Goal: Transaction & Acquisition: Obtain resource

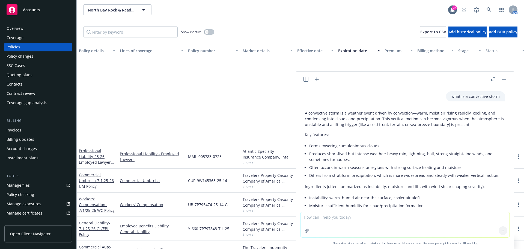
scroll to position [318, 0]
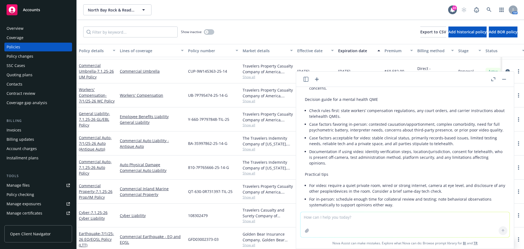
click at [507, 78] on button "button" at bounding box center [504, 79] width 7 height 7
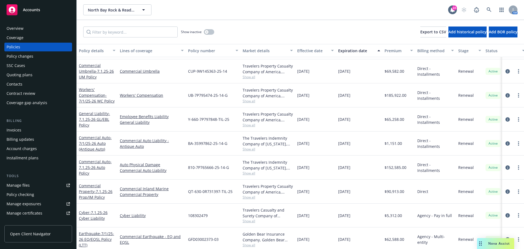
drag, startPoint x: 32, startPoint y: 5, endPoint x: 33, endPoint y: 11, distance: 5.5
click at [32, 5] on div "Accounts" at bounding box center [38, 9] width 63 height 11
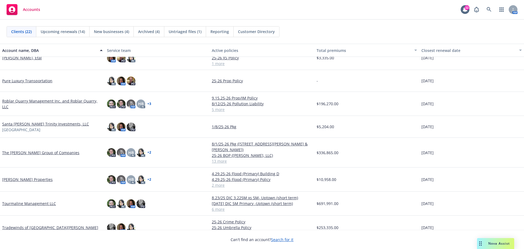
scroll to position [323, 0]
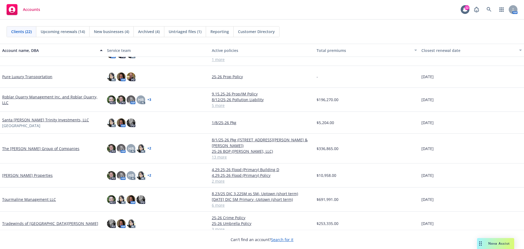
click at [29, 220] on link "Tradewinds of [GEOGRAPHIC_DATA][PERSON_NAME]" at bounding box center [50, 223] width 96 height 6
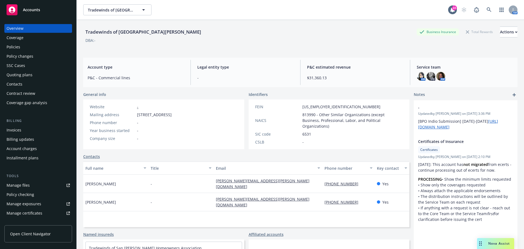
click at [29, 184] on link "Manage files" at bounding box center [38, 185] width 68 height 9
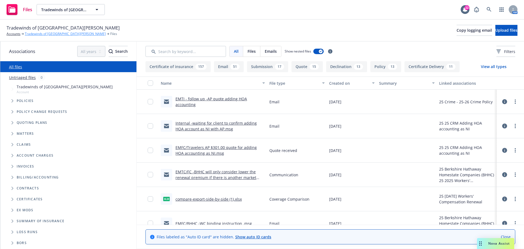
click at [55, 33] on link "Tradewinds of [GEOGRAPHIC_DATA][PERSON_NAME]" at bounding box center [65, 33] width 81 height 5
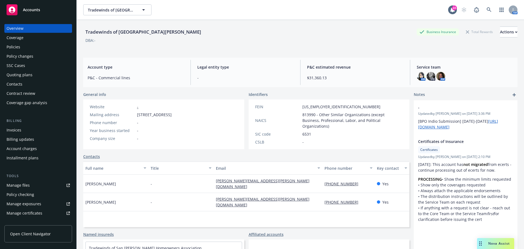
click at [41, 77] on div "Quoting plans" at bounding box center [38, 74] width 63 height 9
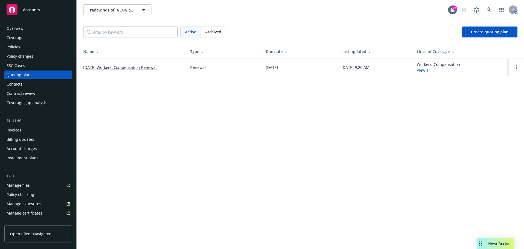
click at [216, 31] on span "Archived" at bounding box center [213, 32] width 16 height 6
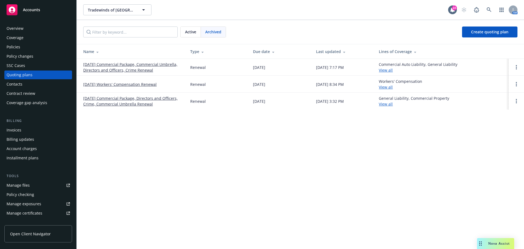
click at [113, 82] on link "10/01/24 Workers' Compensation Renewal" at bounding box center [119, 84] width 73 height 6
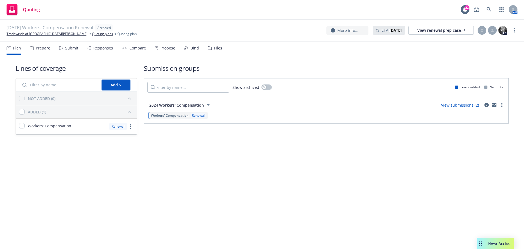
click at [221, 49] on nav "Plan Prepare Submit Responses Compare Propose Bind Files" at bounding box center [262, 48] width 511 height 13
click at [220, 48] on div "Files" at bounding box center [218, 48] width 8 height 4
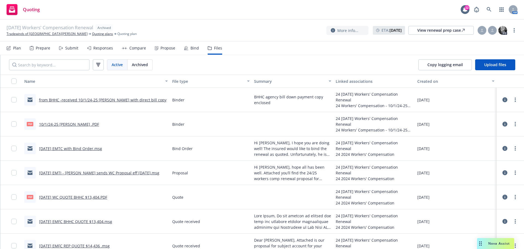
scroll to position [27, 0]
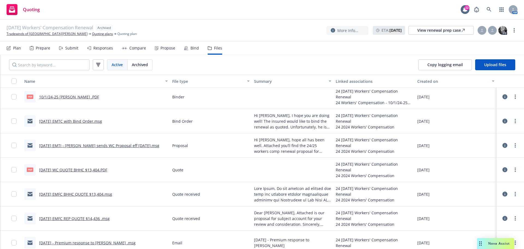
click at [116, 63] on span "Active" at bounding box center [117, 65] width 11 height 6
click at [92, 34] on link "Quoting plans" at bounding box center [102, 33] width 21 height 5
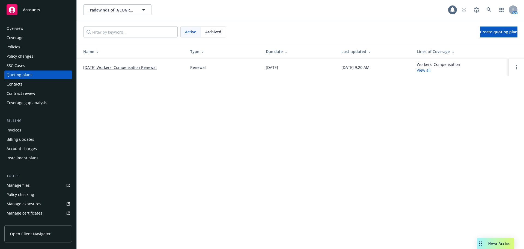
click at [125, 68] on link "[DATE] Workers' Compensation Renewal" at bounding box center [119, 67] width 73 height 6
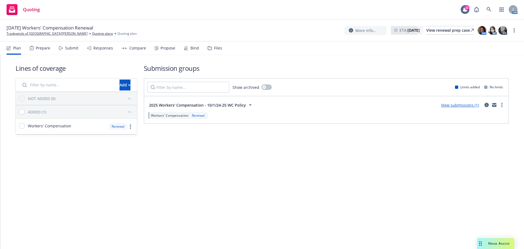
click at [215, 52] on div "Files" at bounding box center [215, 48] width 14 height 13
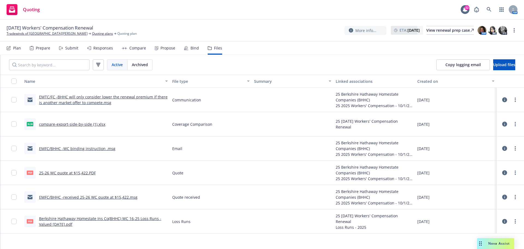
click at [78, 123] on link "compare-export-side-by-side (1).xlsx" at bounding box center [72, 124] width 66 height 5
click at [116, 196] on link "EMFC/BHHC -received 25-26 WC quote at $15,422.msg" at bounding box center [88, 196] width 99 height 5
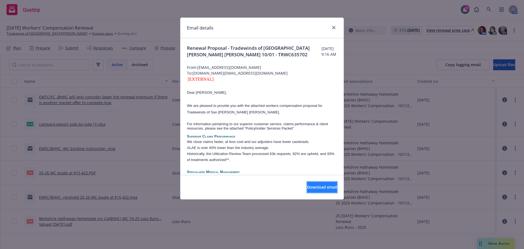
click at [324, 192] on button "Download email" at bounding box center [322, 187] width 30 height 11
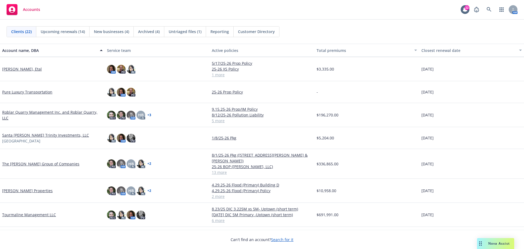
scroll to position [323, 0]
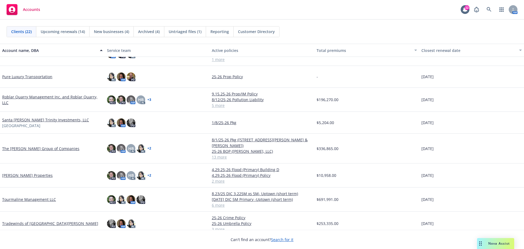
click at [27, 220] on link "Tradewinds of [GEOGRAPHIC_DATA][PERSON_NAME]" at bounding box center [50, 223] width 96 height 6
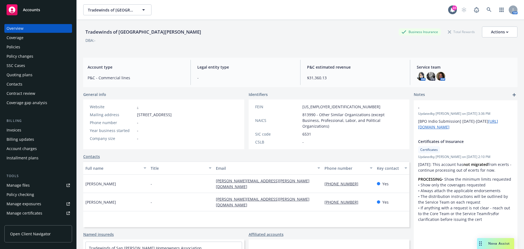
click at [21, 47] on div "Policies" at bounding box center [38, 47] width 63 height 9
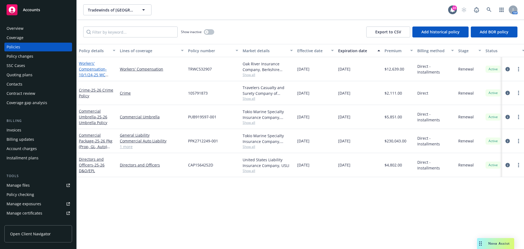
click at [95, 70] on link "Workers' Compensation - 10/1/24-25 WC Policy" at bounding box center [93, 72] width 28 height 22
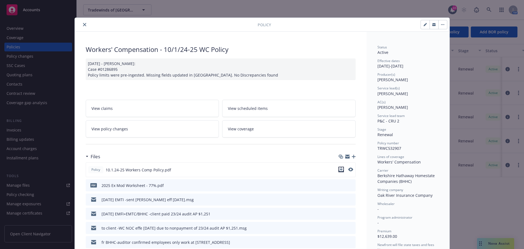
click at [342, 169] on button "download file" at bounding box center [341, 169] width 5 height 5
click at [83, 25] on icon "close" at bounding box center [84, 24] width 3 height 3
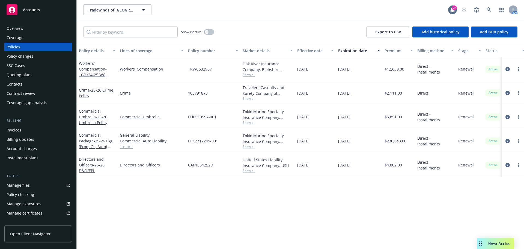
click at [39, 25] on div "Overview" at bounding box center [38, 28] width 63 height 9
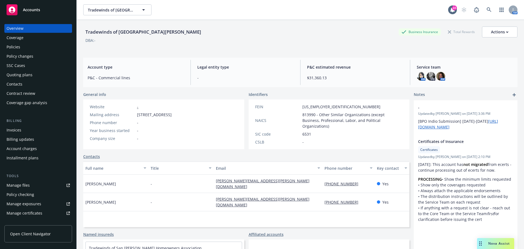
scroll to position [37, 0]
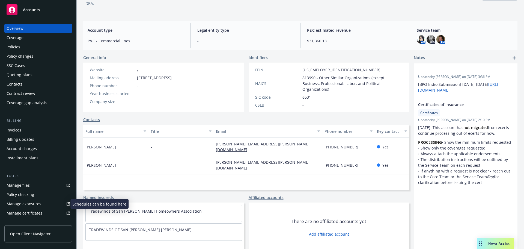
click at [27, 204] on div "Manage exposures" at bounding box center [24, 203] width 35 height 9
click at [37, 77] on div "Quoting plans" at bounding box center [38, 74] width 63 height 9
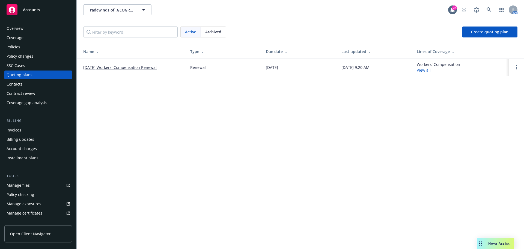
click at [130, 66] on link "10/01/25 Workers' Compensation Renewal" at bounding box center [119, 67] width 73 height 6
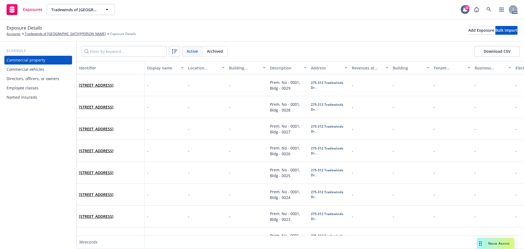
click at [29, 87] on div "Employee classes" at bounding box center [23, 88] width 32 height 9
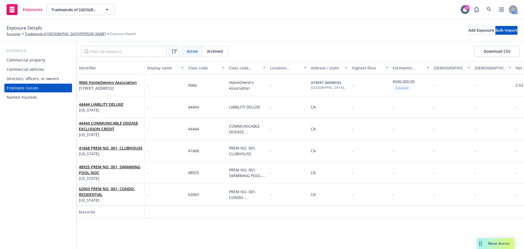
click at [30, 96] on div "Named insureds" at bounding box center [22, 97] width 31 height 9
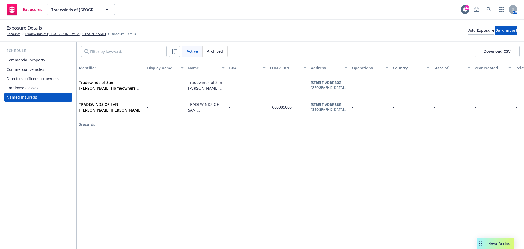
click at [32, 91] on div "Employee classes" at bounding box center [23, 88] width 32 height 9
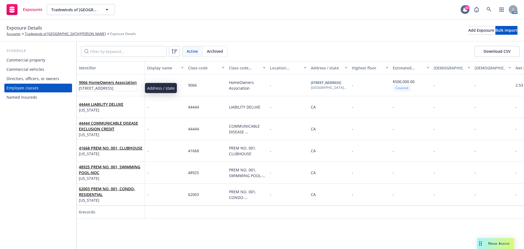
click at [127, 85] on span "308 Tradewinds Dr, San Jose, CA, 95123-6020, USA" at bounding box center [108, 88] width 58 height 6
click at [127, 82] on link "9066 HomeOwners Association" at bounding box center [108, 82] width 58 height 5
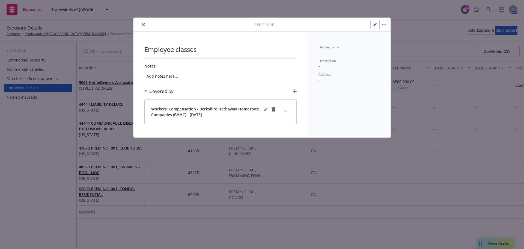
click at [145, 23] on button "close" at bounding box center [143, 24] width 7 height 7
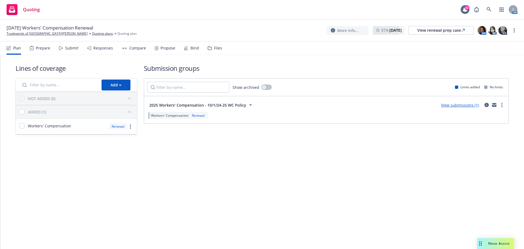
click at [211, 50] on div "Files" at bounding box center [215, 48] width 14 height 13
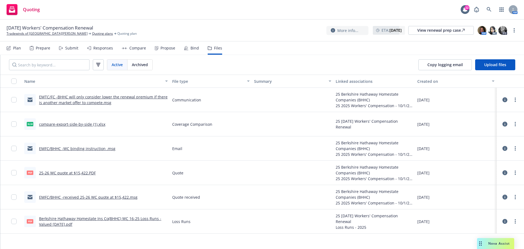
click at [88, 216] on link "Berkshire Hathaway Homestate Ins Co(BHHC) WC 16-25 Loss Runs - Valued 07-08-202…" at bounding box center [100, 221] width 122 height 11
click at [29, 33] on link "Tradewinds of [GEOGRAPHIC_DATA][PERSON_NAME]" at bounding box center [47, 33] width 81 height 5
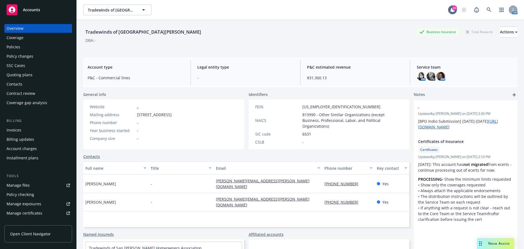
click at [36, 47] on div "Policies" at bounding box center [38, 47] width 63 height 9
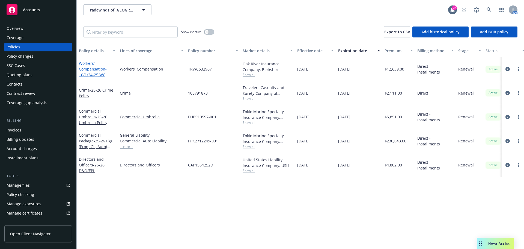
click at [82, 66] on link "Workers' Compensation - 10/1/24-25 WC Policy" at bounding box center [93, 72] width 28 height 22
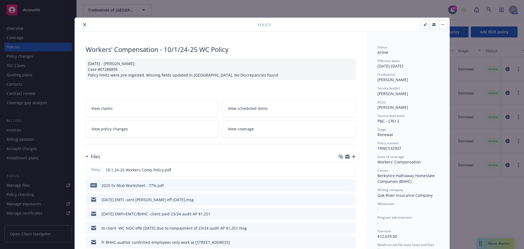
click at [339, 185] on icon "download file" at bounding box center [341, 185] width 4 height 4
click at [83, 26] on button "close" at bounding box center [84, 24] width 7 height 7
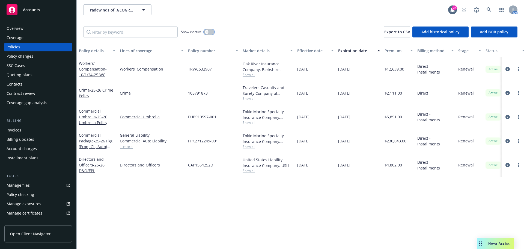
click at [209, 34] on button "button" at bounding box center [209, 31] width 10 height 5
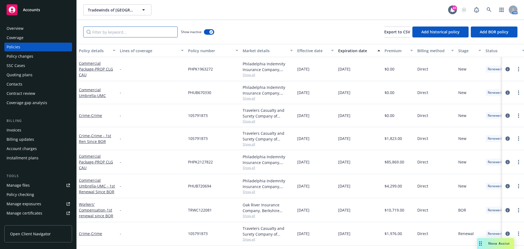
click at [114, 33] on input "Filter by keyword..." at bounding box center [130, 31] width 94 height 11
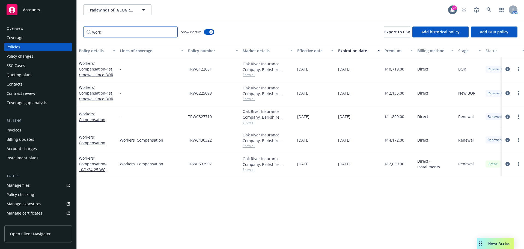
type input "work"
click at [90, 141] on link "Workers' Compensation" at bounding box center [92, 139] width 26 height 11
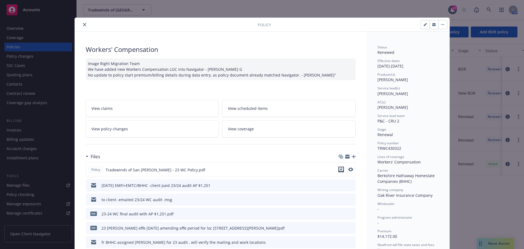
click at [339, 169] on icon "download file" at bounding box center [341, 169] width 4 height 4
click at [83, 26] on icon "close" at bounding box center [84, 24] width 3 height 3
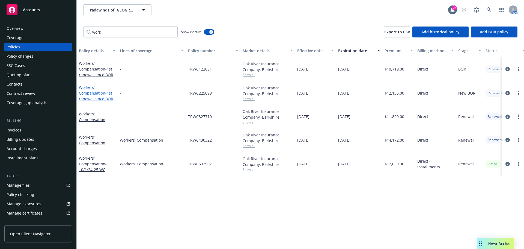
click at [81, 92] on link "Workers' Compensation - 1st renewal since BOR" at bounding box center [96, 93] width 34 height 17
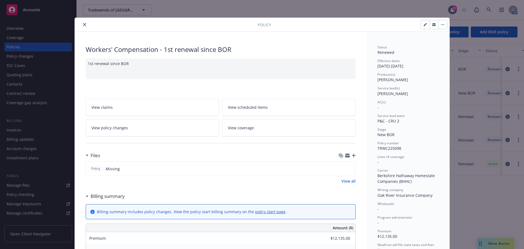
click at [83, 26] on icon "close" at bounding box center [84, 24] width 3 height 3
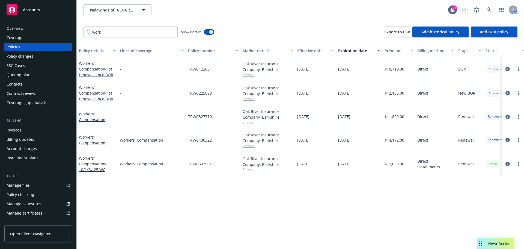
click at [24, 187] on div "Manage files" at bounding box center [18, 185] width 23 height 9
click at [34, 72] on div "Quoting plans" at bounding box center [38, 74] width 63 height 9
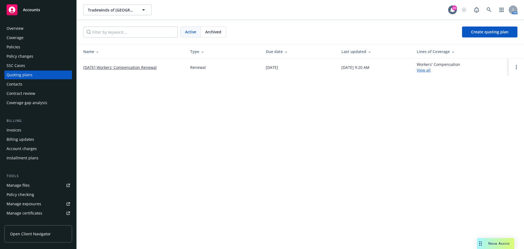
click at [215, 31] on span "Archived" at bounding box center [213, 32] width 16 height 6
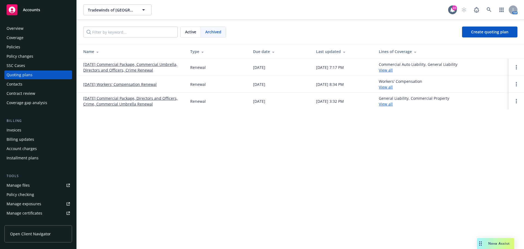
click at [111, 83] on link "10/01/24 Workers' Compensation Renewal" at bounding box center [119, 84] width 73 height 6
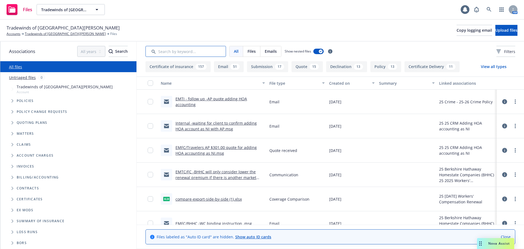
click at [188, 50] on input "Search by keyword..." at bounding box center [186, 51] width 81 height 11
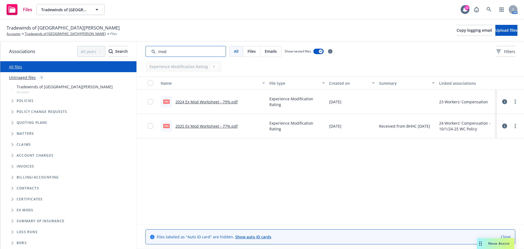
type input "mod"
click at [373, 15] on div "Files Tradewinds of San Jose Tradewinds of San Jose 22 AM" at bounding box center [262, 10] width 524 height 20
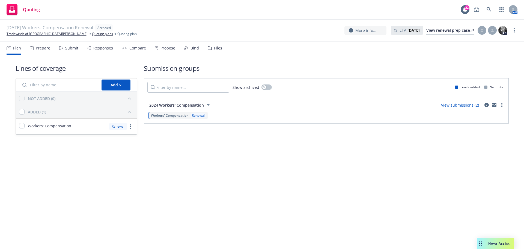
click at [223, 49] on nav "Plan Prepare Submit Responses Compare Propose Bind Files" at bounding box center [262, 48] width 511 height 13
click at [217, 48] on div "Files" at bounding box center [218, 48] width 8 height 4
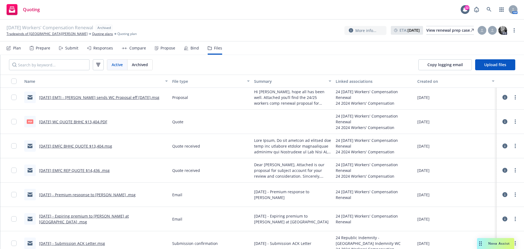
scroll to position [82, 0]
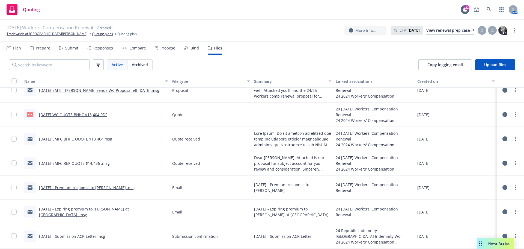
click at [104, 141] on link "8/22/24 EMFC BHHC QUOTE $13,404.msg" at bounding box center [75, 138] width 73 height 5
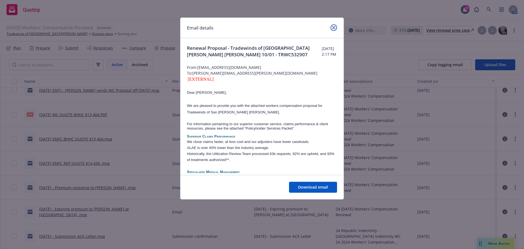
click at [334, 27] on icon "close" at bounding box center [333, 27] width 3 height 3
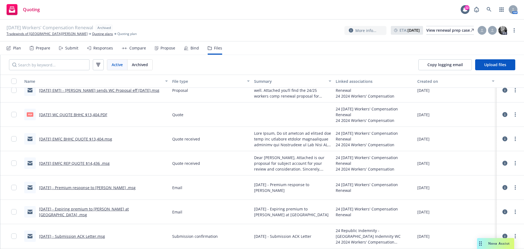
click at [86, 164] on link "9/4/24 EMFC REP QUOTE $14,436 .msg" at bounding box center [74, 163] width 71 height 5
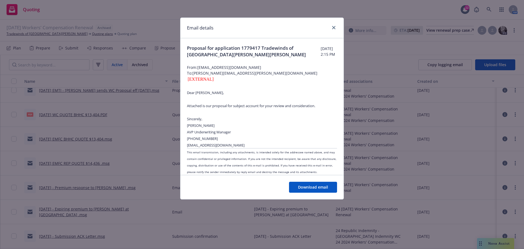
click at [318, 181] on div "Download email" at bounding box center [261, 187] width 163 height 24
click at [334, 28] on icon "close" at bounding box center [333, 27] width 3 height 3
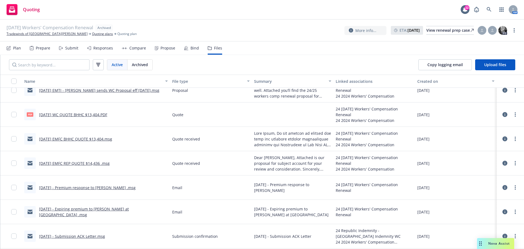
click at [69, 188] on link "8/16/2024 - Premium response to Anna .msg" at bounding box center [87, 187] width 97 height 5
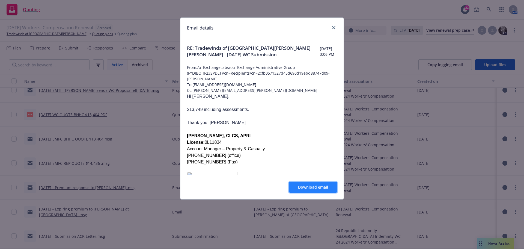
click at [304, 188] on span "Download email" at bounding box center [313, 186] width 30 height 5
click at [336, 26] on link "close" at bounding box center [334, 27] width 7 height 7
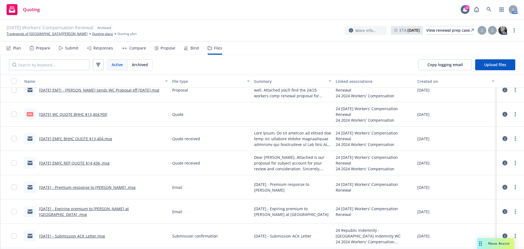
scroll to position [137, 0]
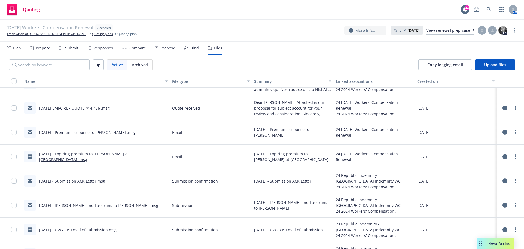
click at [95, 205] on link "8/16/2024 - Acord and Loss runs to Anna .msg" at bounding box center [98, 205] width 119 height 5
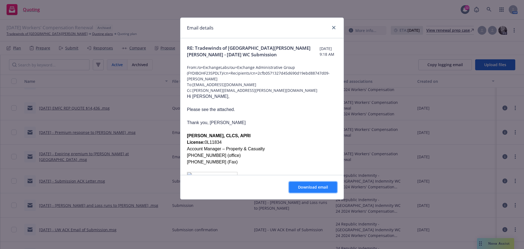
click at [307, 189] on span "Download email" at bounding box center [313, 186] width 30 height 5
click at [333, 27] on icon "close" at bounding box center [333, 27] width 3 height 3
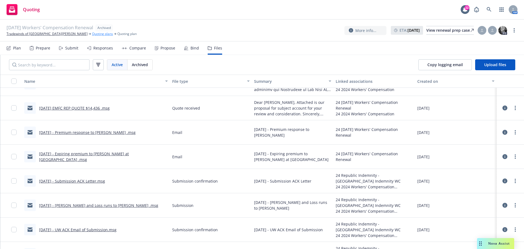
click at [92, 33] on link "Quoting plans" at bounding box center [102, 33] width 21 height 5
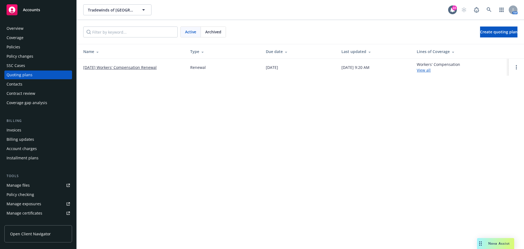
click at [130, 66] on link "10/01/25 Workers' Compensation Renewal" at bounding box center [119, 67] width 73 height 6
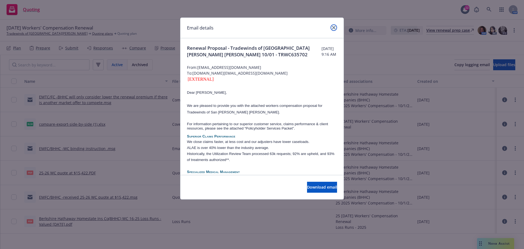
click at [335, 28] on icon "close" at bounding box center [333, 27] width 3 height 3
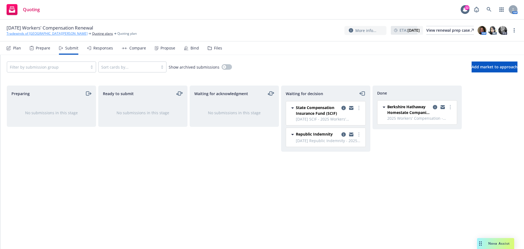
click at [20, 34] on link "Tradewinds of [GEOGRAPHIC_DATA][PERSON_NAME]" at bounding box center [47, 33] width 81 height 5
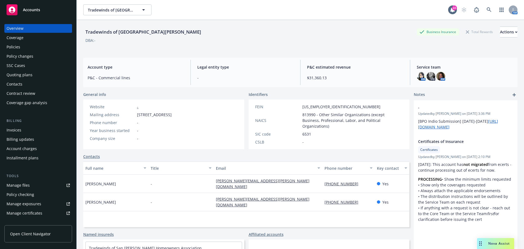
click at [25, 10] on span "Accounts" at bounding box center [31, 10] width 17 height 4
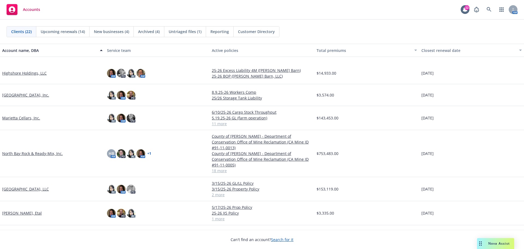
scroll to position [308, 0]
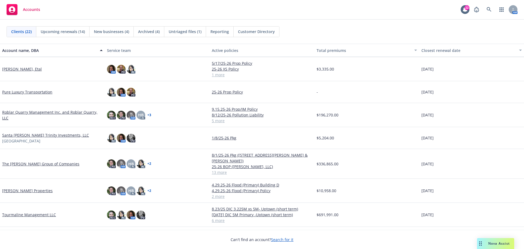
click at [29, 155] on div "The [PERSON_NAME] Group of Companies" at bounding box center [52, 164] width 105 height 30
click at [30, 161] on link "The [PERSON_NAME] Group of Companies" at bounding box center [40, 164] width 77 height 6
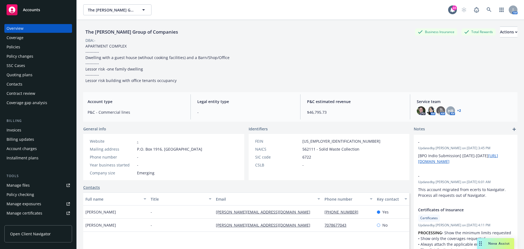
click at [28, 47] on div "Policies" at bounding box center [38, 47] width 63 height 9
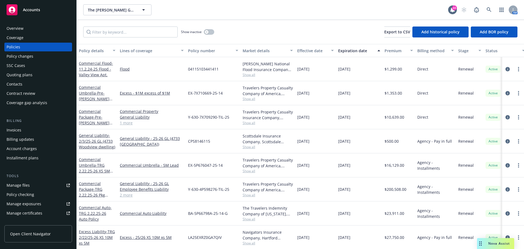
click at [28, 183] on div "Manage files" at bounding box center [18, 185] width 23 height 9
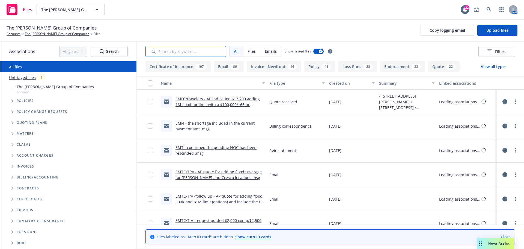
click at [179, 51] on input "Search by keyword..." at bounding box center [186, 51] width 81 height 11
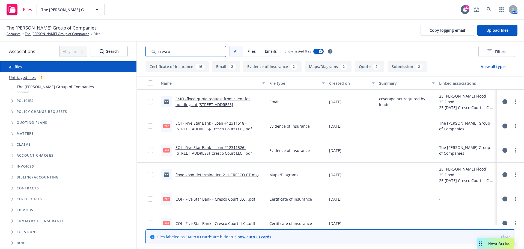
type input "cresco"
click at [211, 102] on link "EMFI -flood quote request from client for buildings at [STREET_ADDRESS]" at bounding box center [213, 101] width 75 height 11
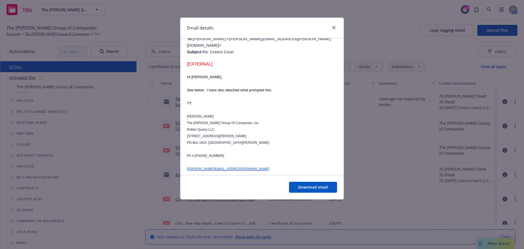
scroll to position [218, 0]
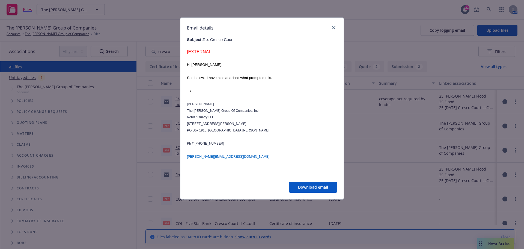
click at [337, 30] on div at bounding box center [332, 27] width 9 height 7
click at [335, 28] on icon "close" at bounding box center [333, 27] width 3 height 3
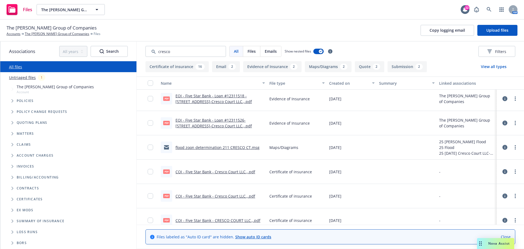
scroll to position [0, 0]
